Goal: Task Accomplishment & Management: Use online tool/utility

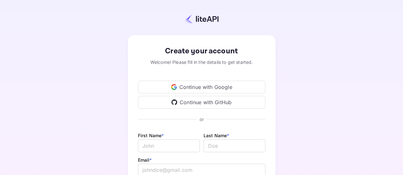
click at [218, 88] on div "Continue with Google" at bounding box center [201, 87] width 127 height 13
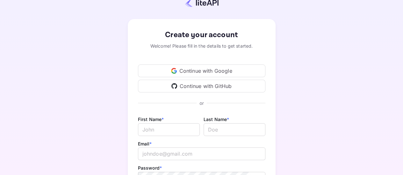
scroll to position [16, 0]
click at [233, 72] on div "Continue with Google" at bounding box center [201, 71] width 127 height 13
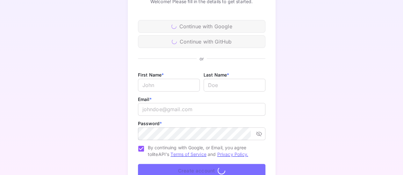
scroll to position [0, 0]
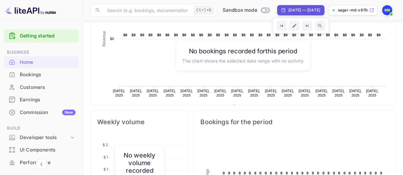
scroll to position [150, 0]
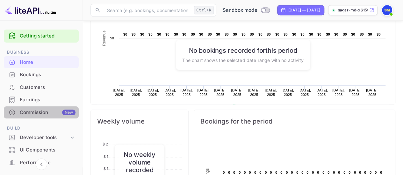
click at [55, 109] on div "Commission New" at bounding box center [48, 112] width 56 height 7
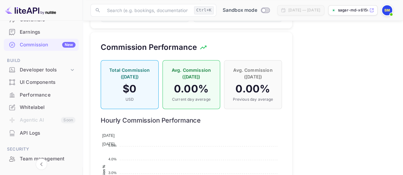
scroll to position [467, 0]
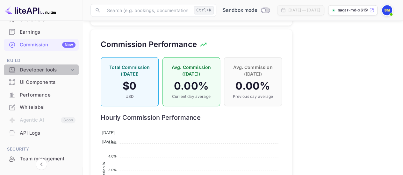
click at [58, 71] on div "Developer tools" at bounding box center [44, 70] width 49 height 7
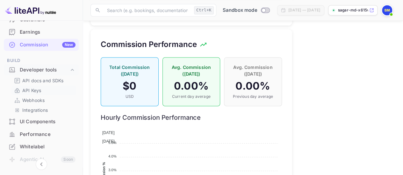
click at [37, 88] on p "API Keys" at bounding box center [31, 90] width 19 height 7
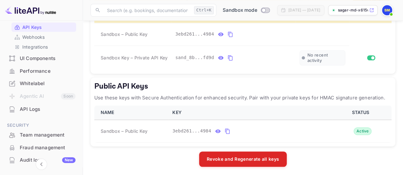
scroll to position [183, 0]
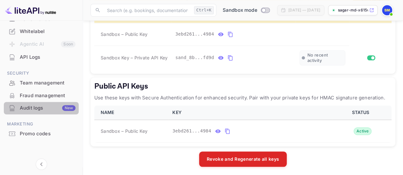
click at [52, 106] on div "Audit logs New" at bounding box center [48, 108] width 56 height 7
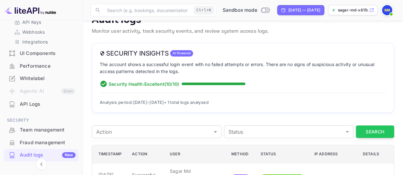
scroll to position [136, 0]
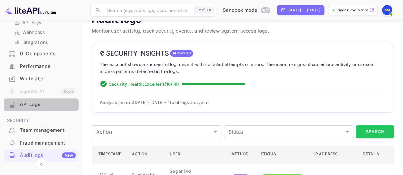
click at [48, 106] on div "API Logs" at bounding box center [48, 104] width 56 height 7
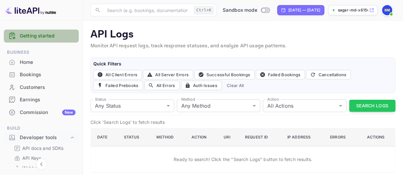
click at [43, 39] on link "Getting started" at bounding box center [48, 35] width 56 height 7
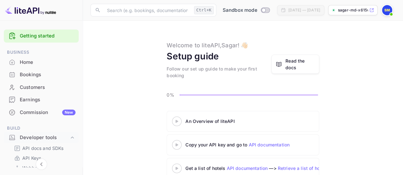
click at [43, 63] on div "Home" at bounding box center [48, 62] width 56 height 7
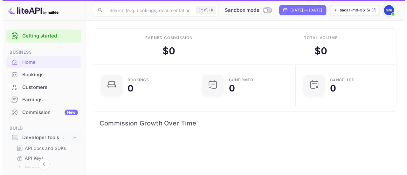
scroll to position [98, 93]
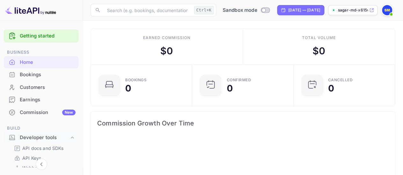
click at [386, 6] on img at bounding box center [387, 10] width 10 height 10
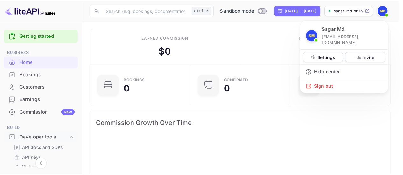
scroll to position [0, 0]
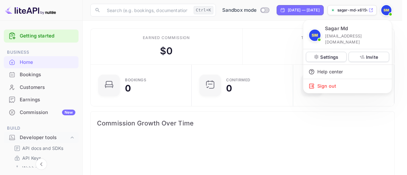
click at [386, 6] on div at bounding box center [203, 87] width 407 height 175
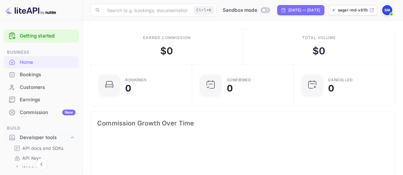
click at [361, 10] on p "sagar-md-x615v.nuitee...." at bounding box center [353, 10] width 30 height 6
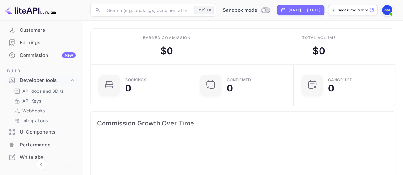
scroll to position [58, 0]
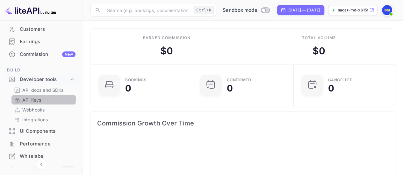
click at [37, 98] on p "API Keys" at bounding box center [31, 100] width 19 height 7
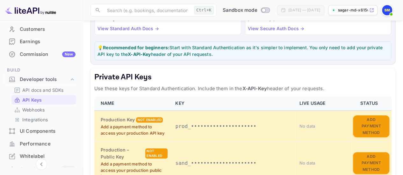
scroll to position [236, 0]
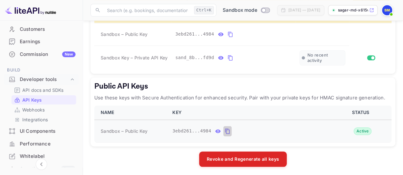
click at [224, 128] on icon "public api keys table" at bounding box center [227, 132] width 6 height 8
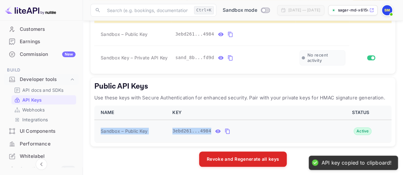
drag, startPoint x: 101, startPoint y: 129, endPoint x: 255, endPoint y: 137, distance: 154.6
click at [255, 137] on tr "Sandbox – Public Key 3ebd261...4984 Active" at bounding box center [242, 131] width 297 height 23
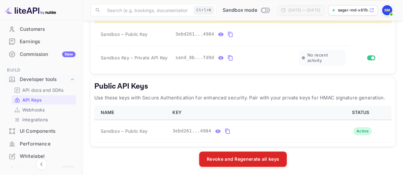
click at [98, 81] on h5 "Public API Keys" at bounding box center [242, 86] width 297 height 10
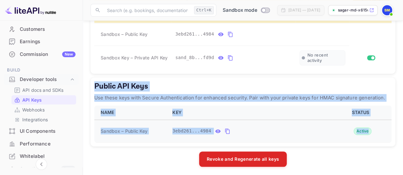
drag, startPoint x: 93, startPoint y: 83, endPoint x: 369, endPoint y: 133, distance: 281.0
click at [369, 133] on div "Public API Keys Use these keys with Secure Authentication for enhanced security…" at bounding box center [242, 112] width 305 height 69
copy div "Public API Keys Use these keys with Secure Authentication for enhanced security…"
click at [225, 129] on icon "public api keys table" at bounding box center [227, 131] width 4 height 5
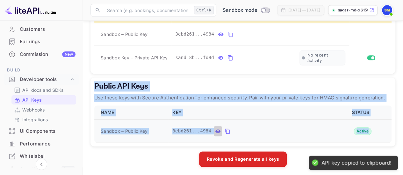
click at [215, 130] on icon "public api keys table" at bounding box center [217, 132] width 5 height 4
